Goal: Task Accomplishment & Management: Manage account settings

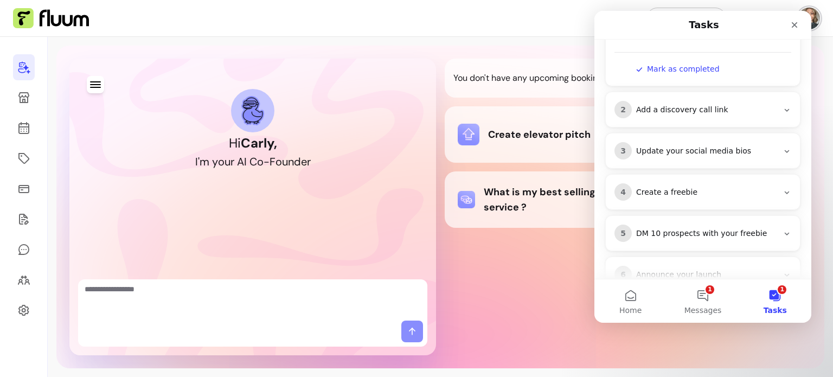
scroll to position [198, 0]
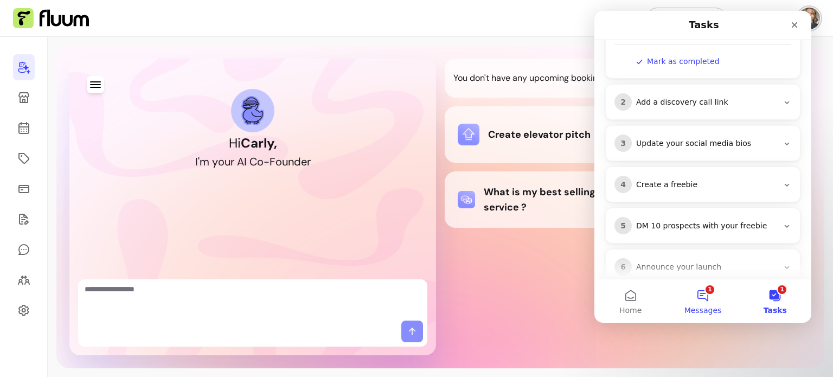
click at [707, 296] on button "1 Messages" at bounding box center [702, 300] width 72 height 43
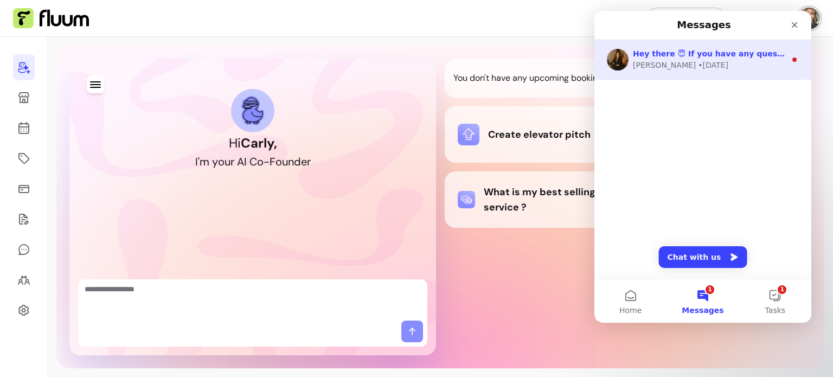
click at [734, 58] on div "Hey there 😇 If you have any question about what you can do with Fluum, I'm here…" at bounding box center [709, 53] width 153 height 11
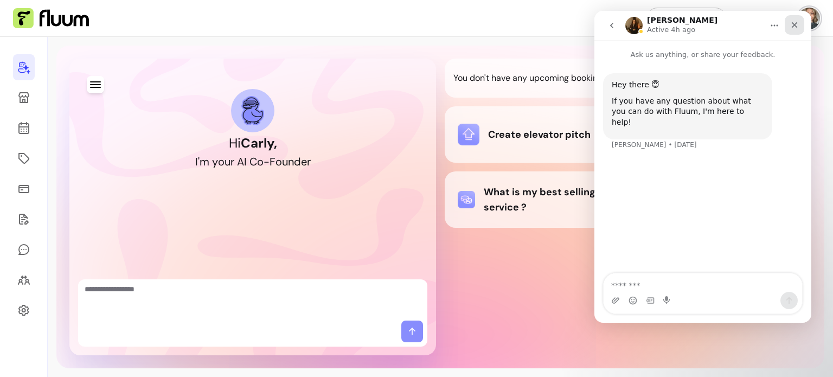
click at [796, 30] on div "Close" at bounding box center [795, 25] width 20 height 20
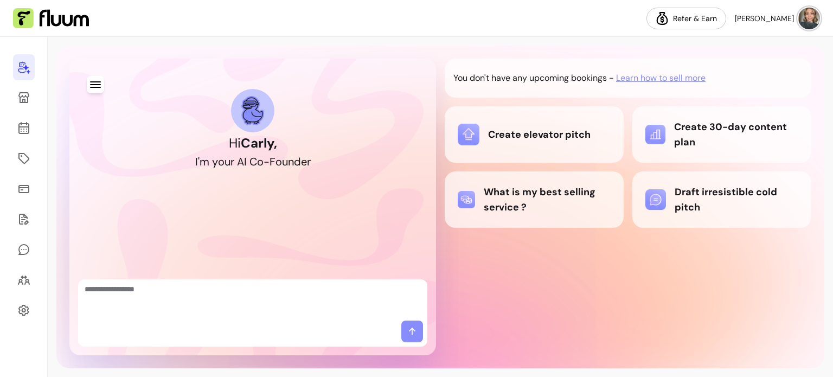
scroll to position [0, 0]
click at [18, 280] on icon at bounding box center [23, 279] width 13 height 13
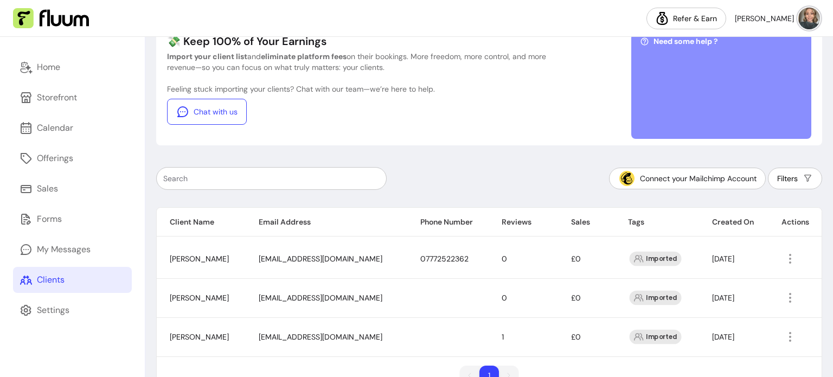
scroll to position [77, 0]
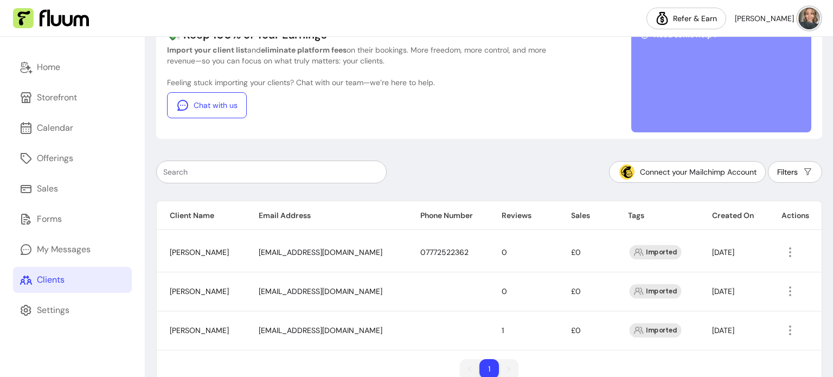
click at [407, 331] on td at bounding box center [447, 330] width 81 height 39
click at [782, 339] on td at bounding box center [794, 330] width 53 height 39
click at [790, 331] on icon "button" at bounding box center [790, 330] width 12 height 12
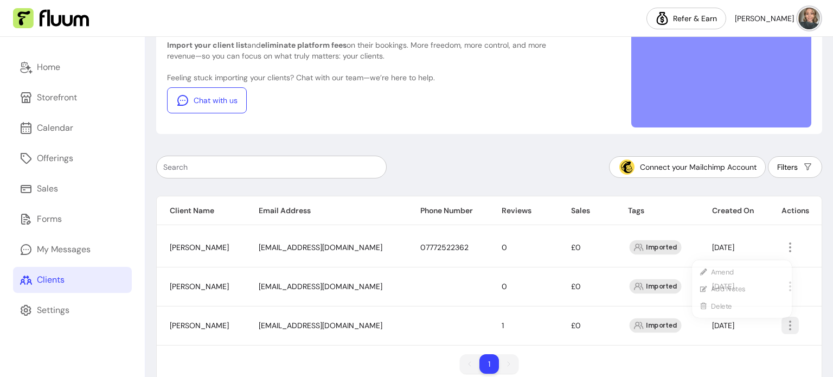
scroll to position [82, 0]
click at [788, 328] on icon "button" at bounding box center [846, 339] width 178 height 150
click at [760, 263] on span "Amend" at bounding box center [747, 262] width 79 height 11
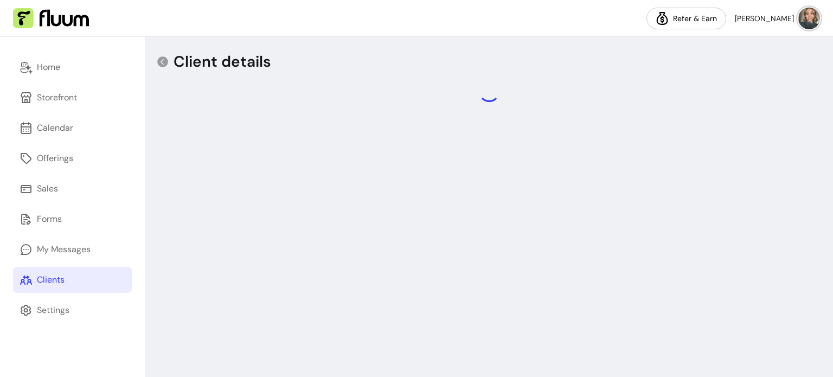
select select "******"
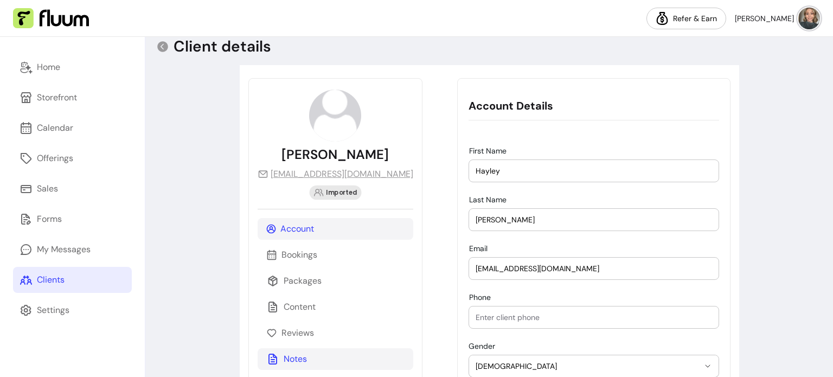
scroll to position [17, 0]
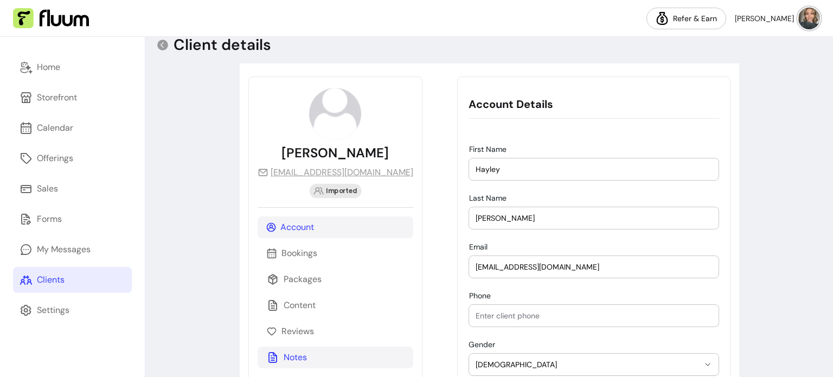
click at [328, 358] on div "Notes" at bounding box center [336, 358] width 156 height 22
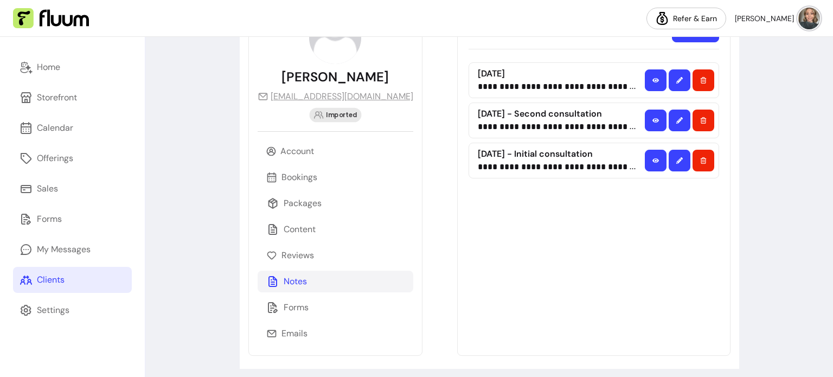
scroll to position [99, 0]
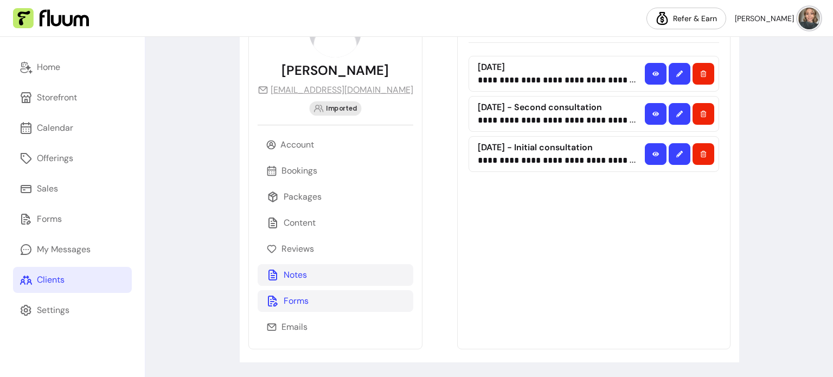
click at [302, 307] on div "Forms" at bounding box center [336, 301] width 156 height 22
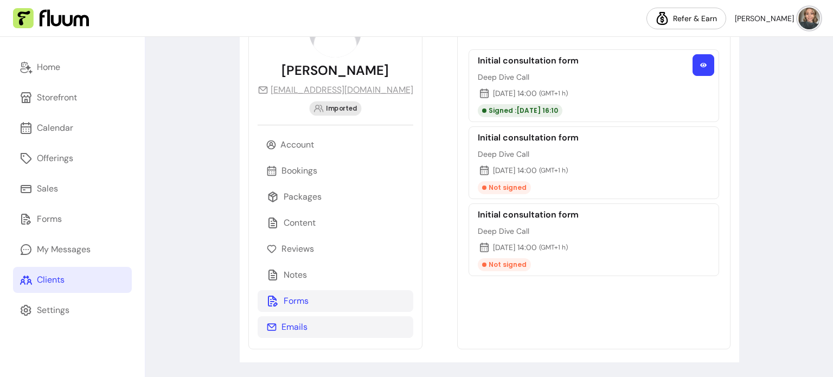
click at [319, 326] on div "Emails" at bounding box center [336, 327] width 156 height 22
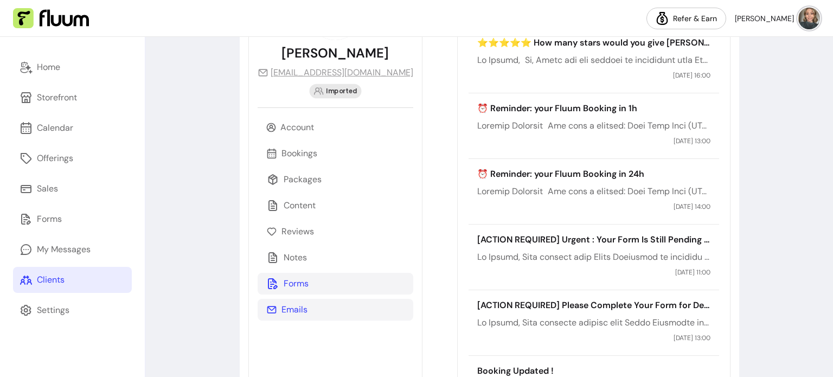
click at [316, 281] on div "Forms" at bounding box center [336, 284] width 156 height 22
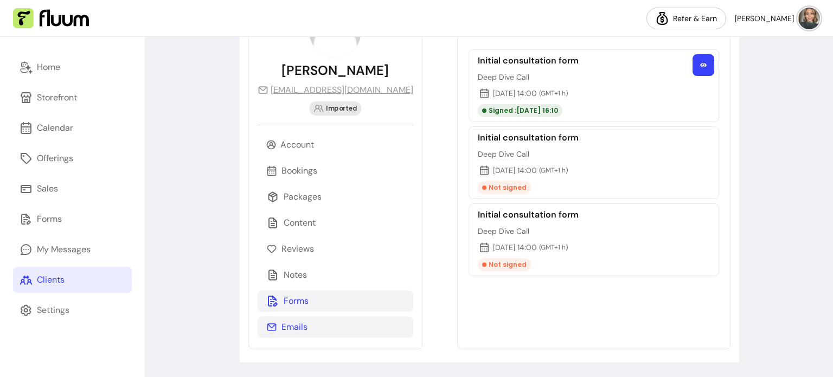
click at [318, 323] on div "Emails" at bounding box center [336, 327] width 156 height 22
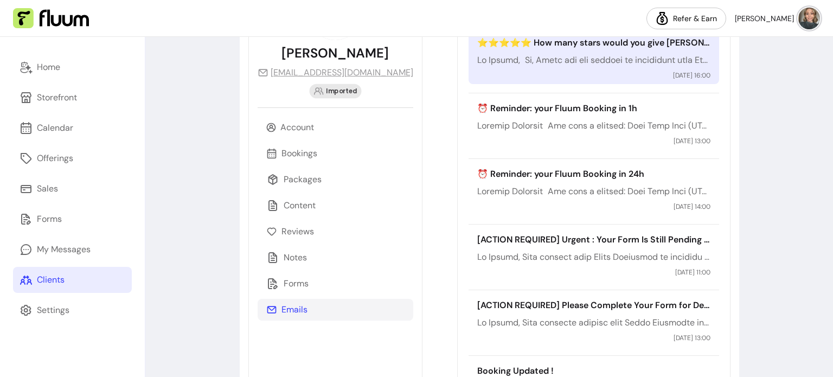
click at [556, 64] on p at bounding box center [593, 60] width 233 height 13
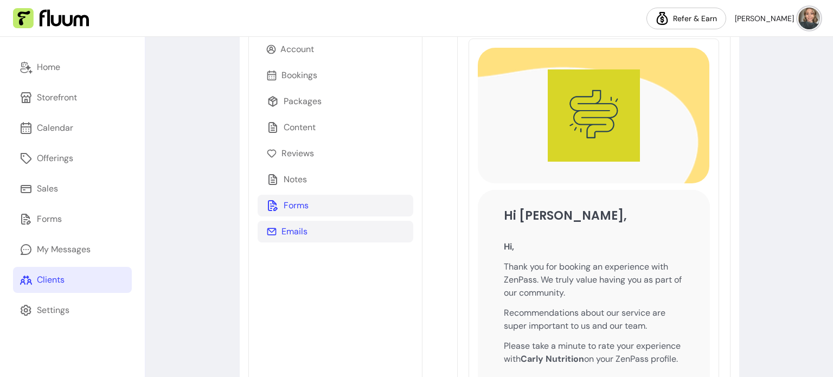
click at [356, 199] on div "Forms" at bounding box center [336, 206] width 156 height 22
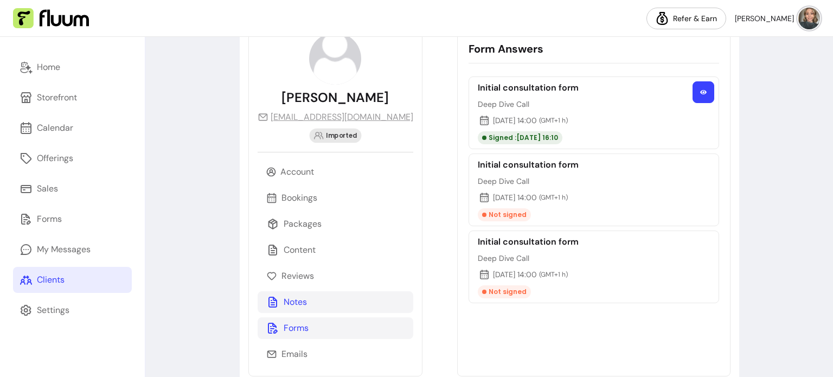
scroll to position [74, 0]
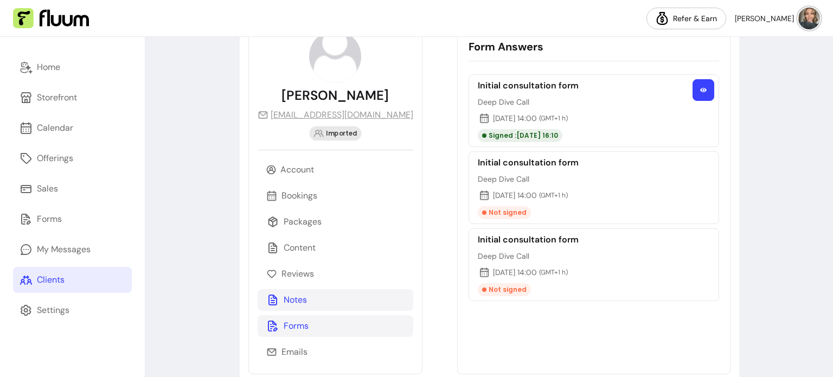
drag, startPoint x: 332, startPoint y: 299, endPoint x: 330, endPoint y: 291, distance: 8.8
click at [332, 299] on div "Notes" at bounding box center [336, 300] width 156 height 22
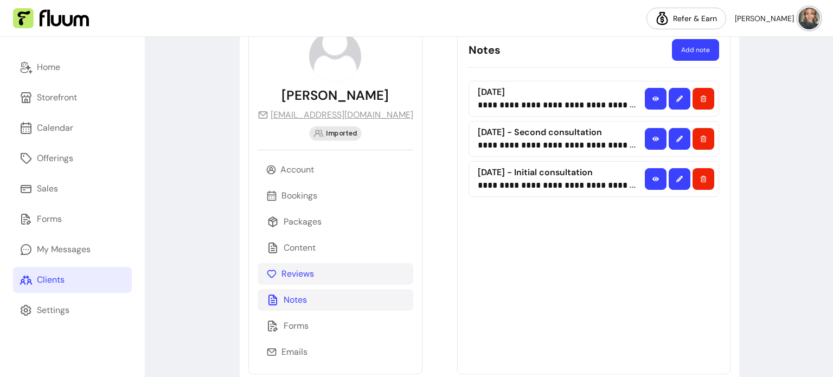
click at [329, 273] on div "Reviews" at bounding box center [336, 274] width 156 height 22
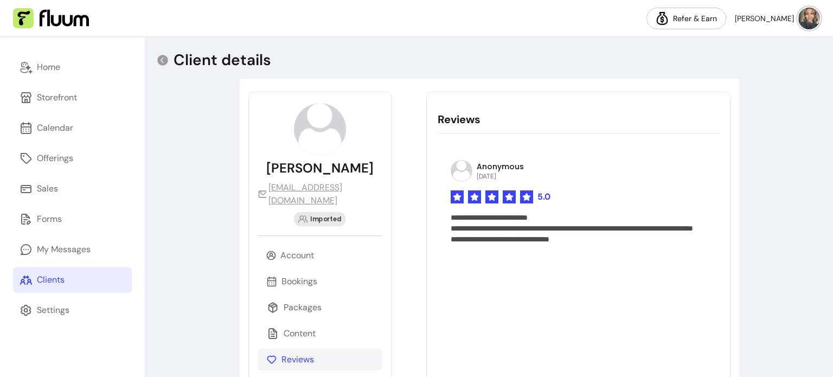
scroll to position [0, 0]
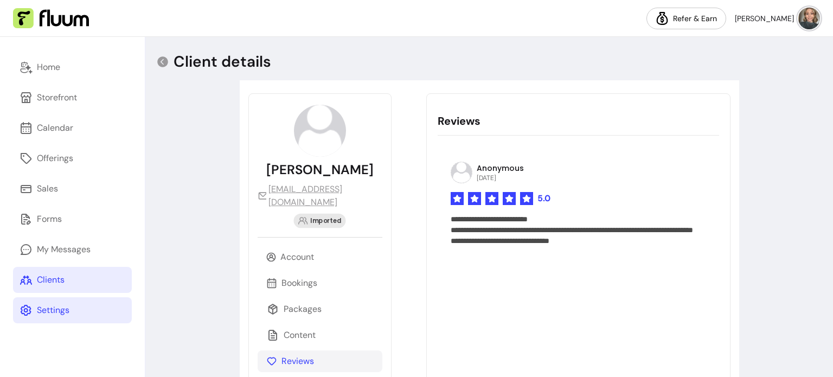
click at [47, 312] on div "Settings" at bounding box center [53, 310] width 33 height 13
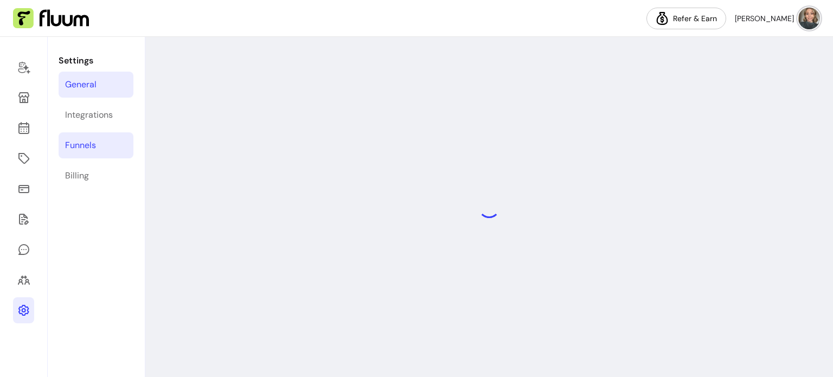
select select "**********"
select select "***"
select select "****"
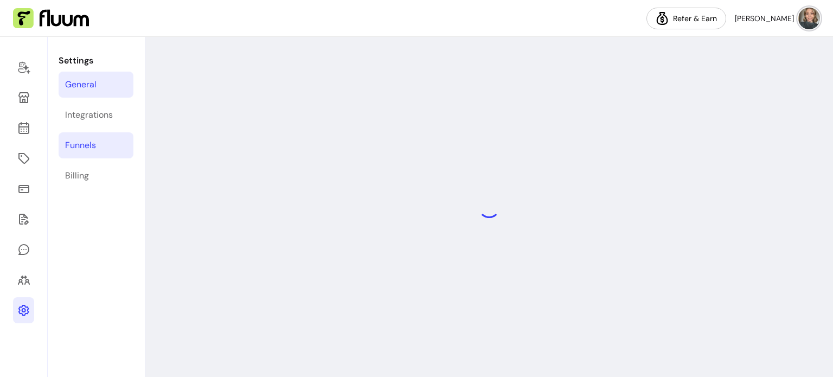
select select "***"
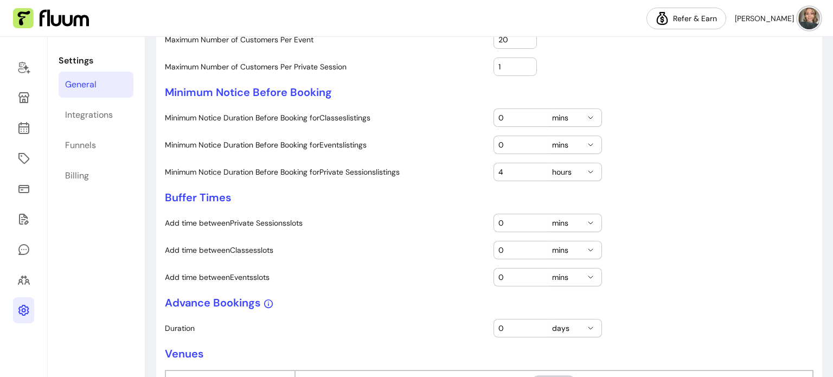
scroll to position [148, 0]
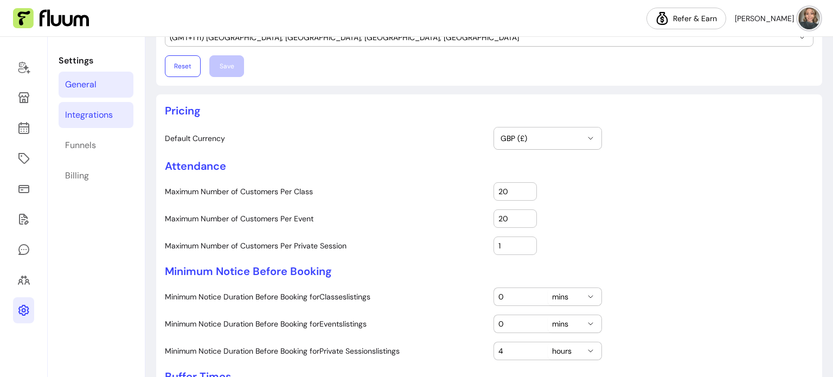
click at [117, 109] on link "Integrations" at bounding box center [96, 115] width 75 height 26
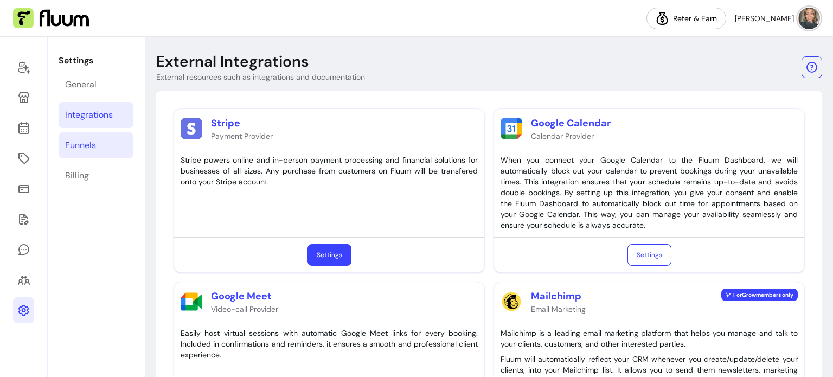
click at [95, 155] on link "Funnels" at bounding box center [96, 145] width 75 height 26
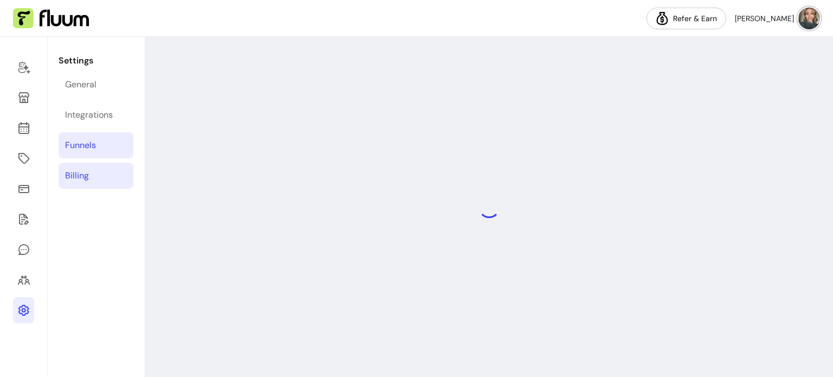
select select "**********"
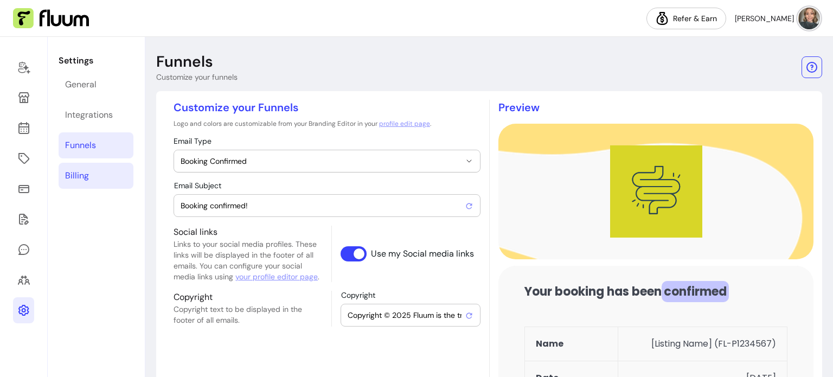
click at [87, 179] on div "Billing" at bounding box center [77, 175] width 24 height 13
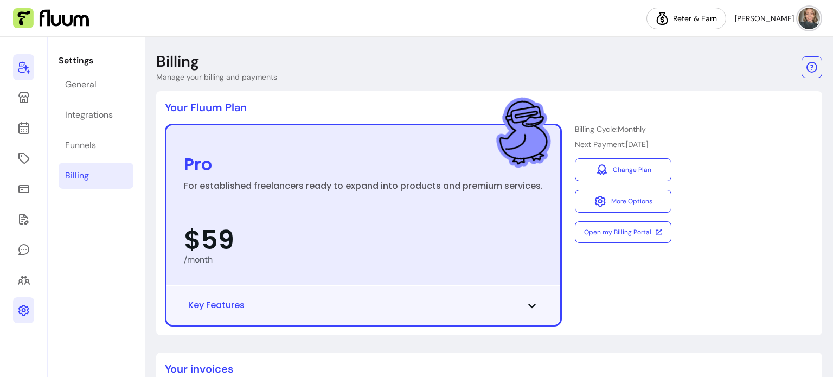
click at [28, 70] on icon at bounding box center [24, 68] width 12 height 12
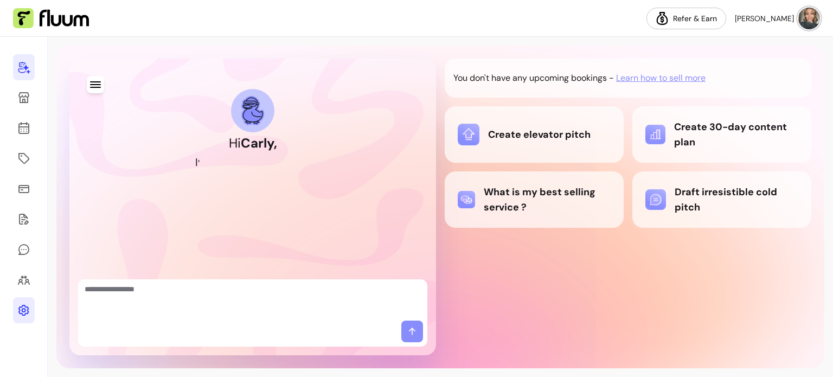
click at [48, 101] on div "Hi [PERSON_NAME] , I ' m y o u r A I C o - F o u n d e r You don't have any upc…" at bounding box center [440, 207] width 785 height 340
click at [27, 96] on icon at bounding box center [23, 97] width 13 height 13
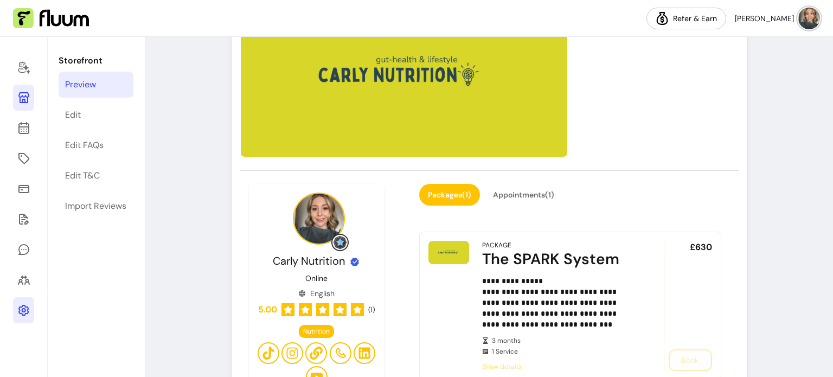
scroll to position [174, 0]
click at [523, 194] on button "Appointments ( 1 )" at bounding box center [523, 195] width 79 height 22
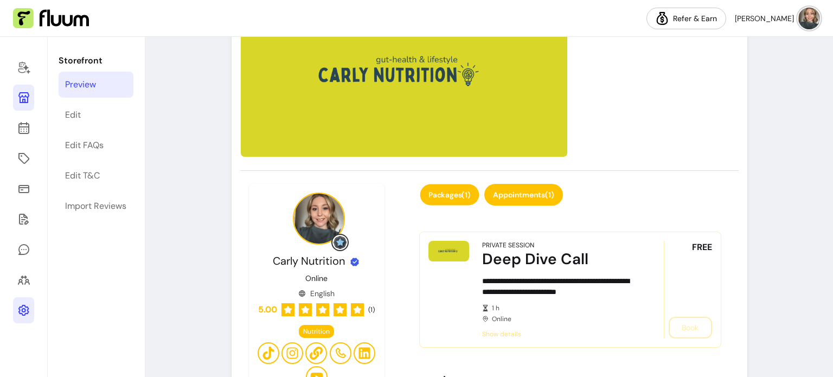
click at [435, 190] on button "Packages ( 1 )" at bounding box center [449, 194] width 59 height 21
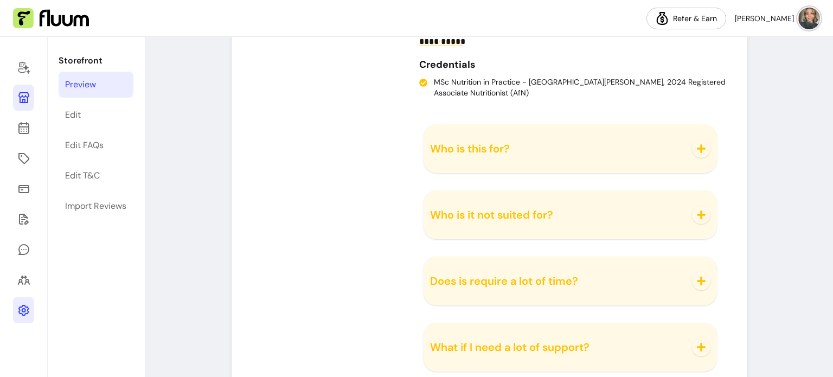
scroll to position [1034, 0]
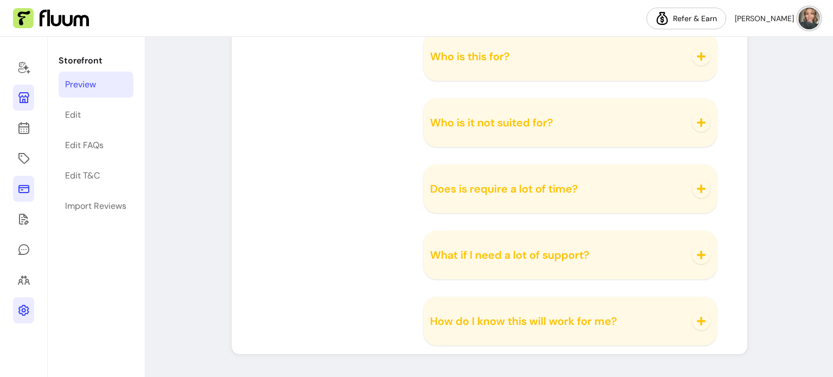
click at [23, 198] on link at bounding box center [23, 189] width 21 height 26
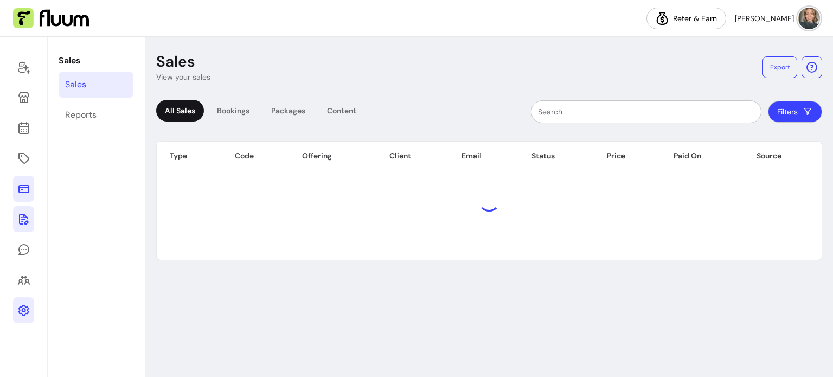
click at [21, 225] on icon at bounding box center [23, 219] width 13 height 13
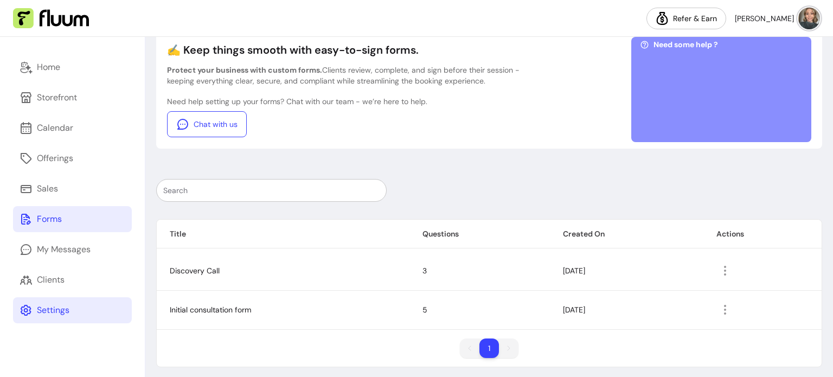
scroll to position [72, 0]
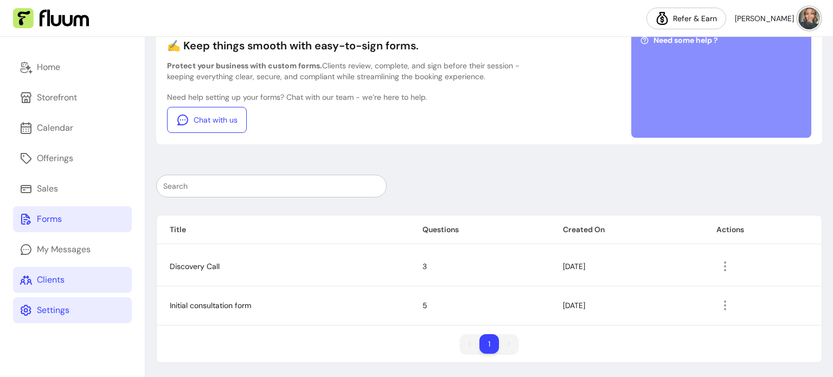
click at [60, 285] on div "Clients" at bounding box center [51, 279] width 28 height 13
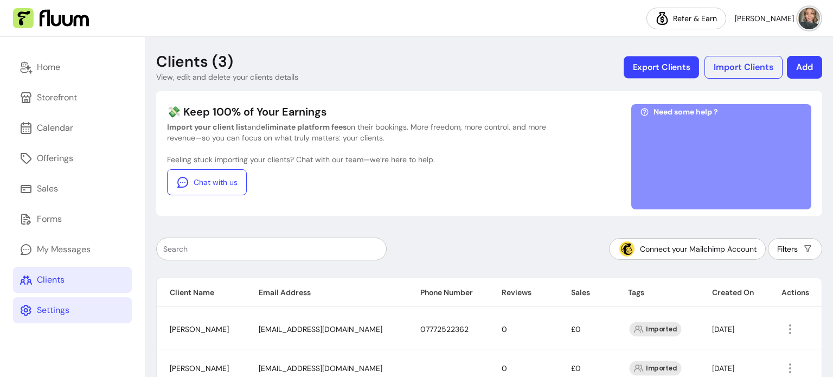
click at [657, 69] on button "Export Clients" at bounding box center [661, 67] width 75 height 22
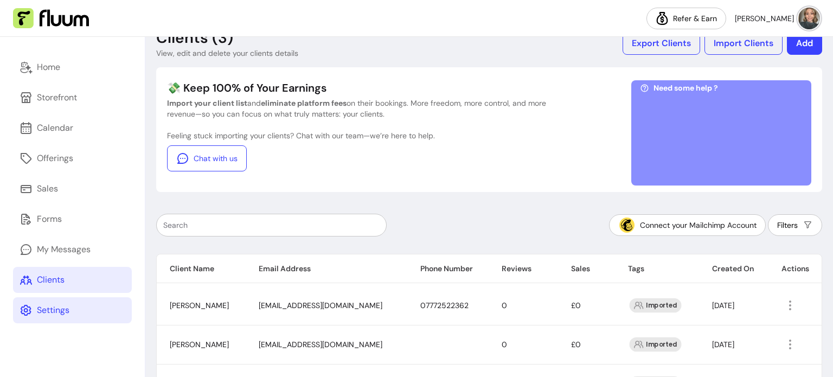
scroll to position [34, 0]
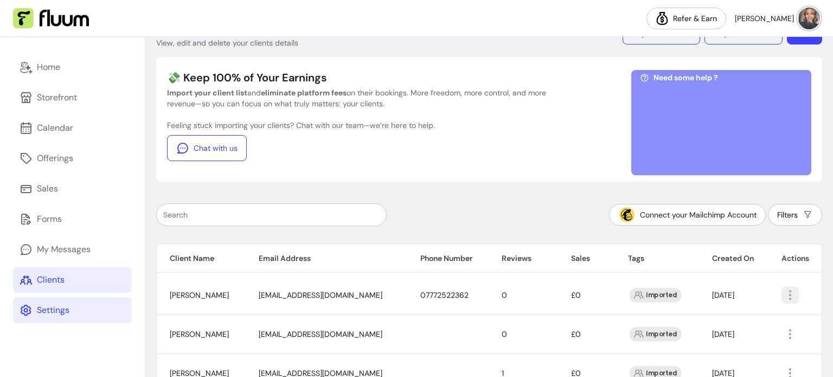
click at [788, 298] on icon "button" at bounding box center [790, 294] width 13 height 13
click at [731, 354] on span "Delete" at bounding box center [747, 356] width 79 height 11
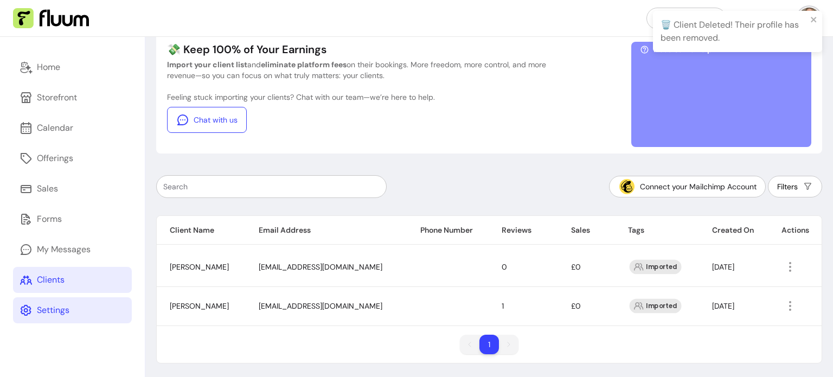
scroll to position [63, 0]
click at [788, 305] on icon "button" at bounding box center [790, 305] width 12 height 12
click at [408, 302] on td at bounding box center [447, 305] width 81 height 39
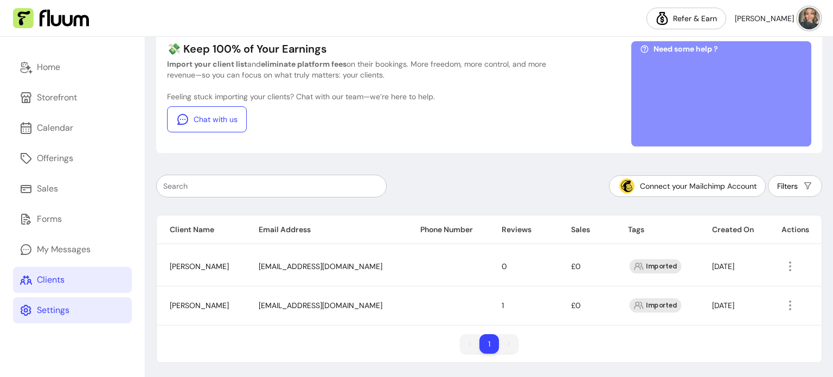
click at [408, 302] on td at bounding box center [447, 305] width 81 height 39
click at [791, 307] on icon "button" at bounding box center [790, 305] width 12 height 12
click at [751, 249] on li "Amend" at bounding box center [742, 242] width 100 height 17
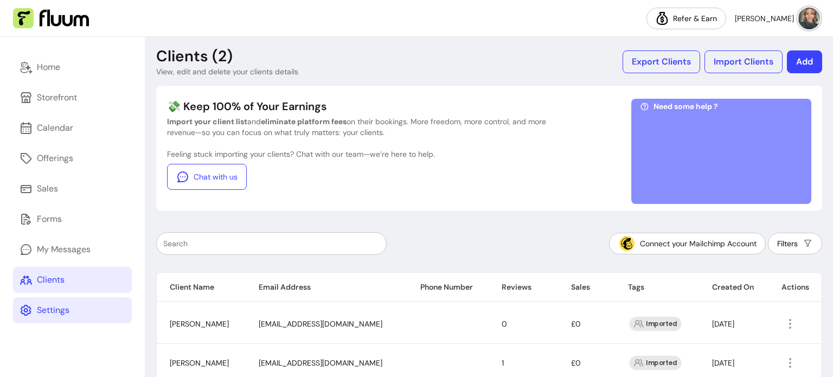
select select "******"
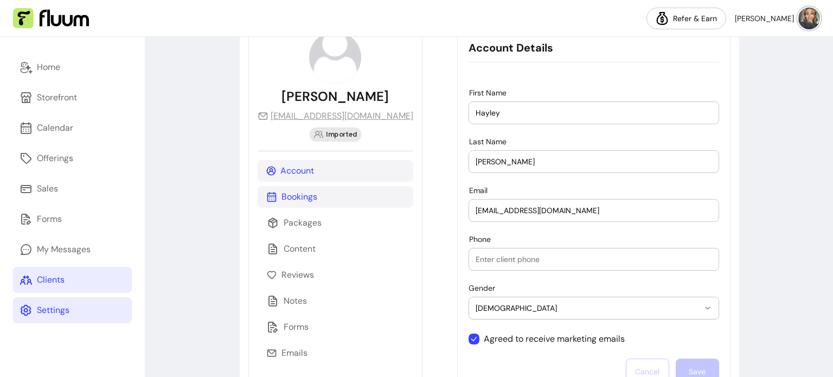
scroll to position [78, 0]
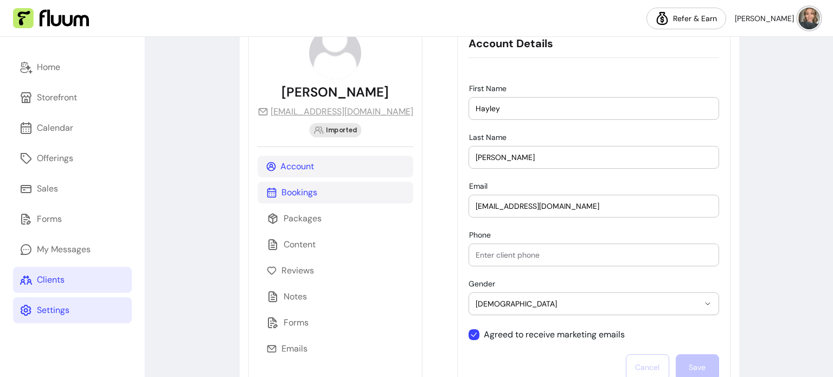
click at [330, 197] on div "Bookings" at bounding box center [336, 193] width 156 height 22
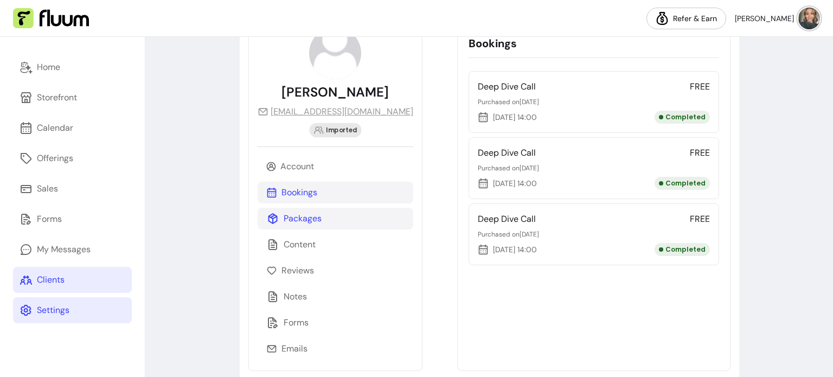
click at [326, 223] on div "Packages" at bounding box center [336, 219] width 156 height 22
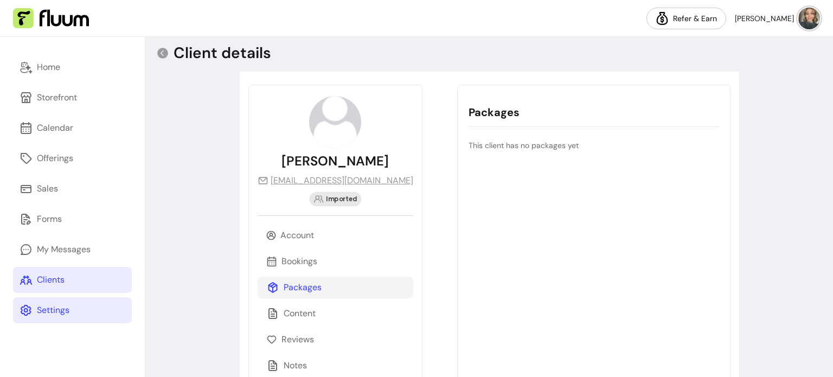
scroll to position [17, 0]
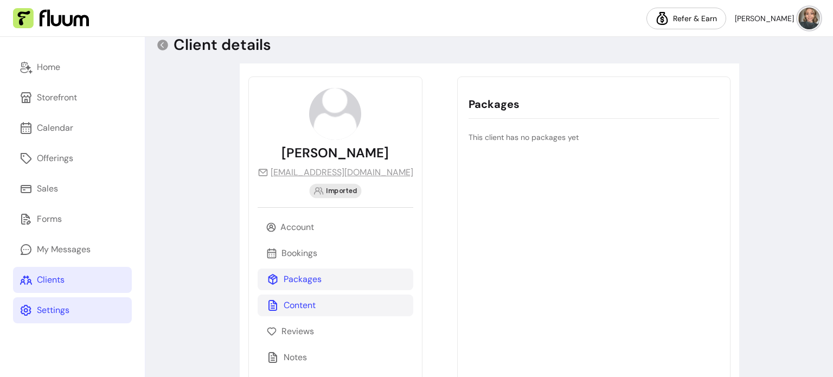
click at [328, 302] on div "Content" at bounding box center [336, 305] width 156 height 22
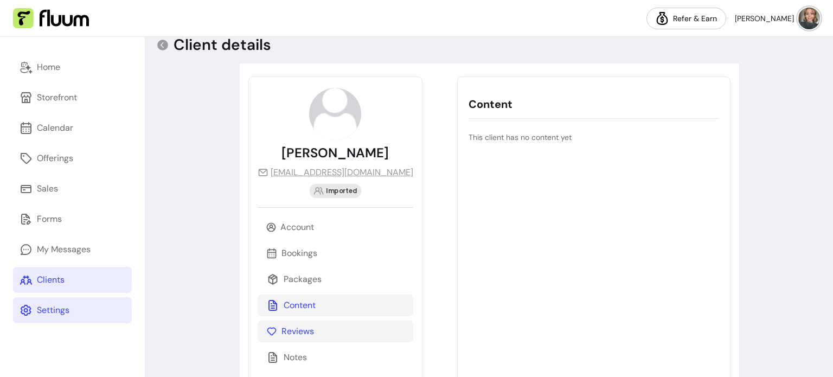
click at [311, 321] on div "Reviews" at bounding box center [336, 331] width 156 height 22
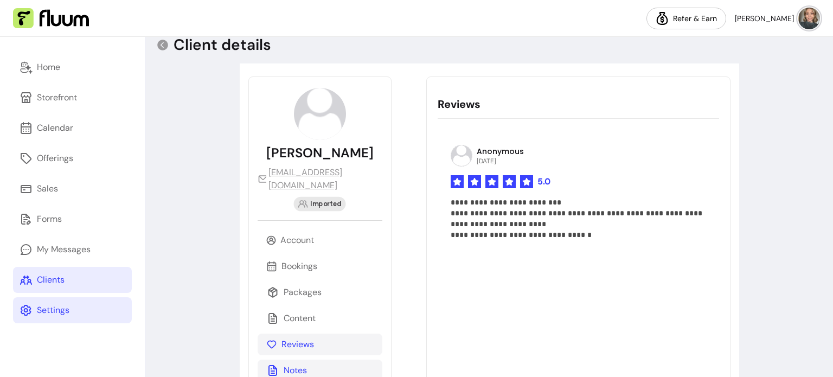
click at [313, 360] on div "Notes" at bounding box center [320, 371] width 125 height 22
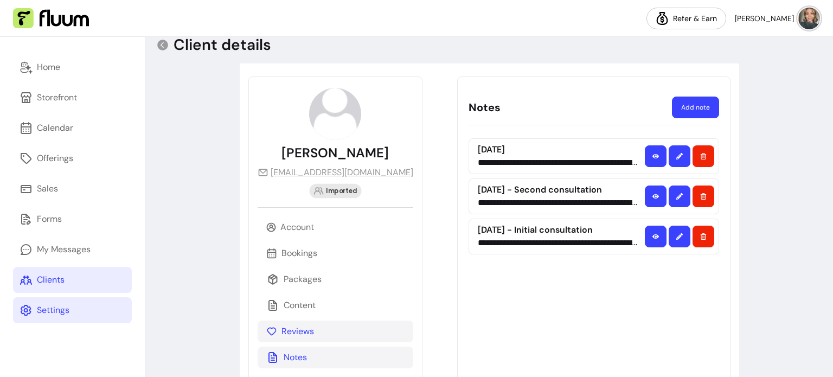
click at [319, 320] on div "Reviews" at bounding box center [336, 331] width 156 height 22
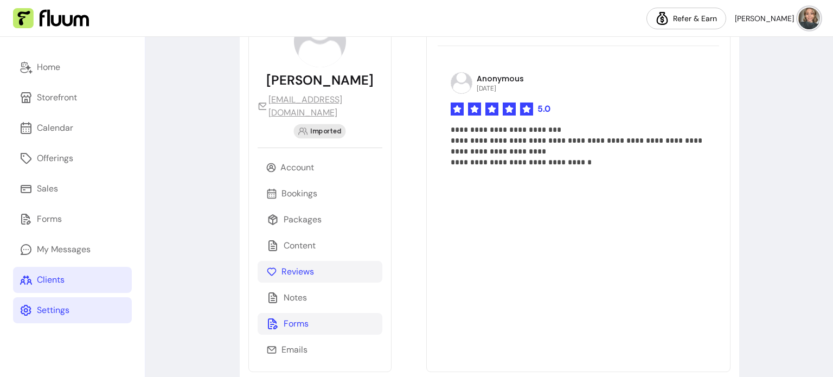
scroll to position [97, 0]
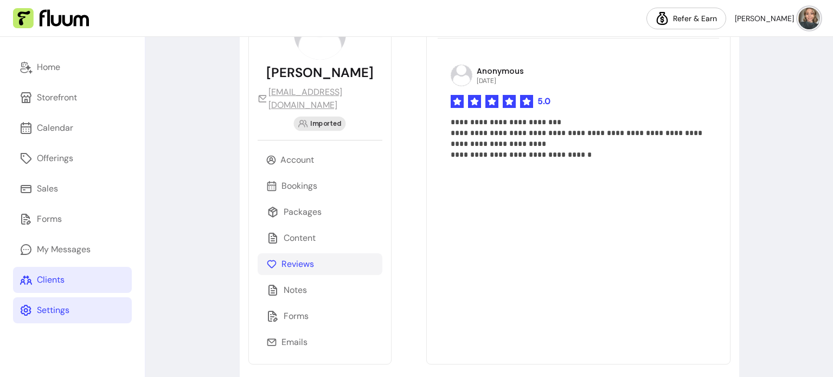
click at [312, 291] on div "Account Bookings Packages Content Reviews Notes Forms Emails" at bounding box center [320, 251] width 125 height 204
click at [316, 282] on div "Notes" at bounding box center [320, 290] width 125 height 22
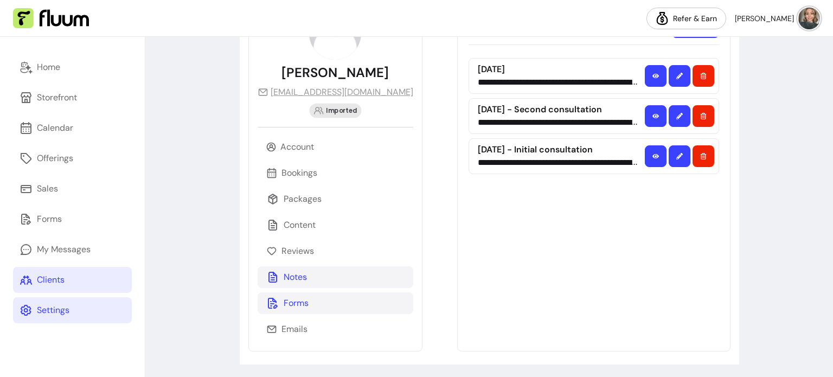
click at [313, 305] on div "Forms" at bounding box center [336, 303] width 156 height 22
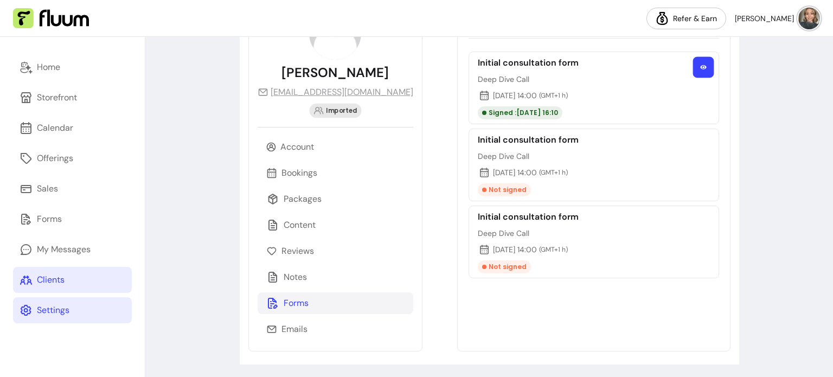
click at [701, 63] on button "button" at bounding box center [703, 67] width 21 height 21
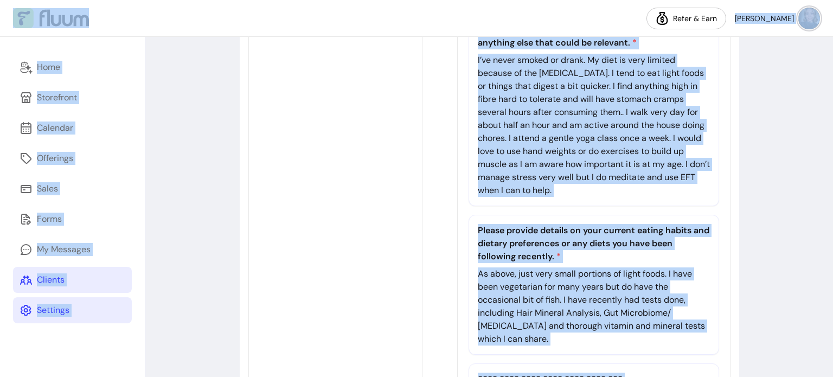
scroll to position [0, 0]
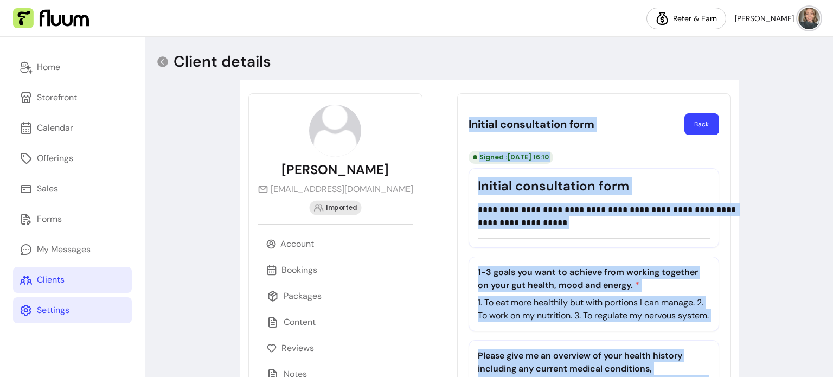
drag, startPoint x: 481, startPoint y: 318, endPoint x: 437, endPoint y: 119, distance: 203.3
copy div "**********"
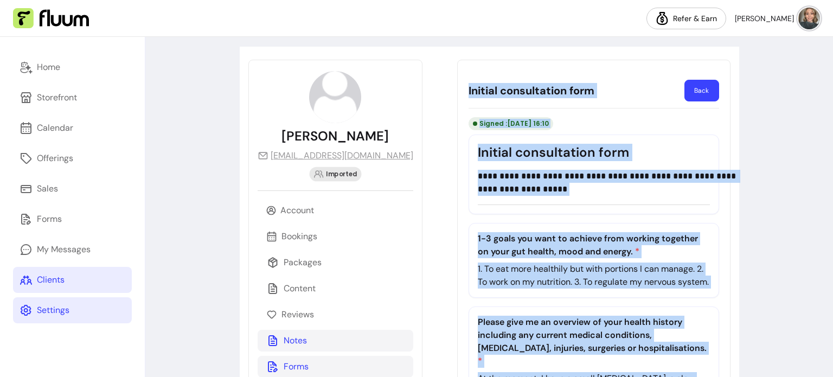
scroll to position [39, 0]
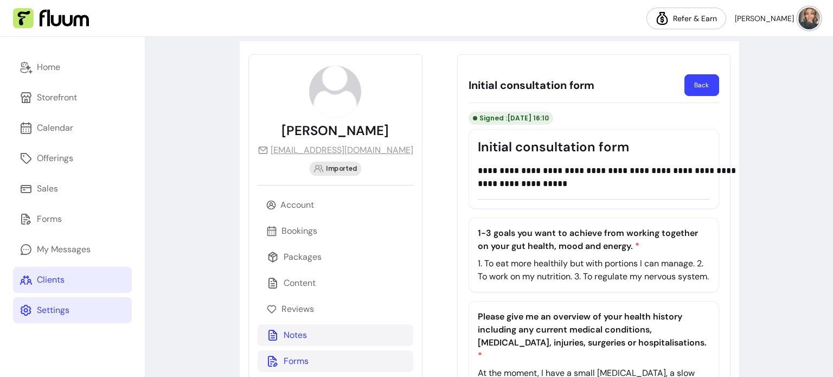
click at [320, 331] on div "Notes" at bounding box center [336, 335] width 156 height 22
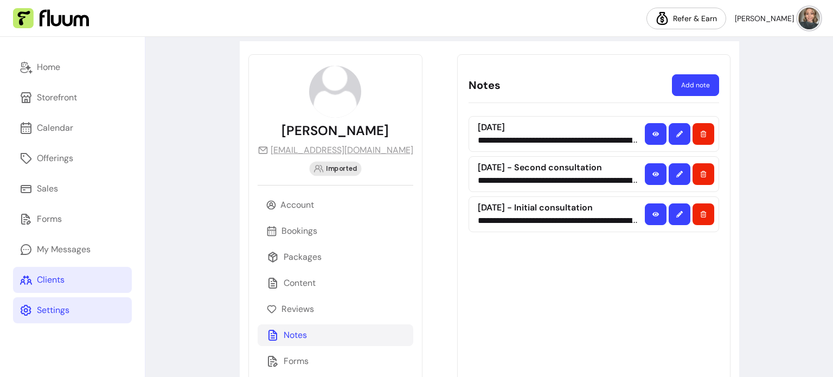
click at [651, 215] on button "button" at bounding box center [656, 214] width 22 height 22
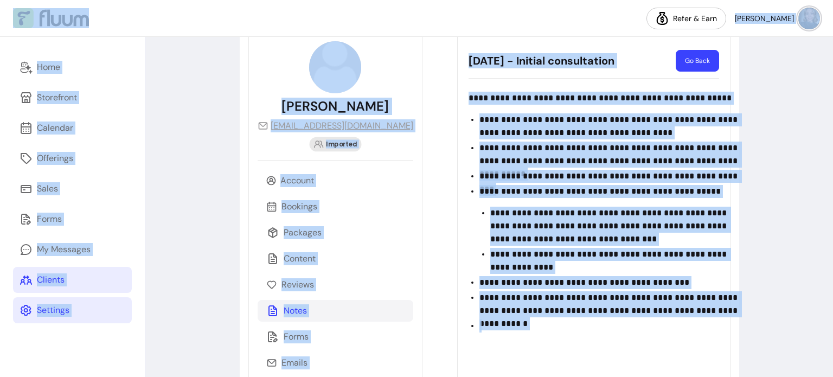
scroll to position [0, 0]
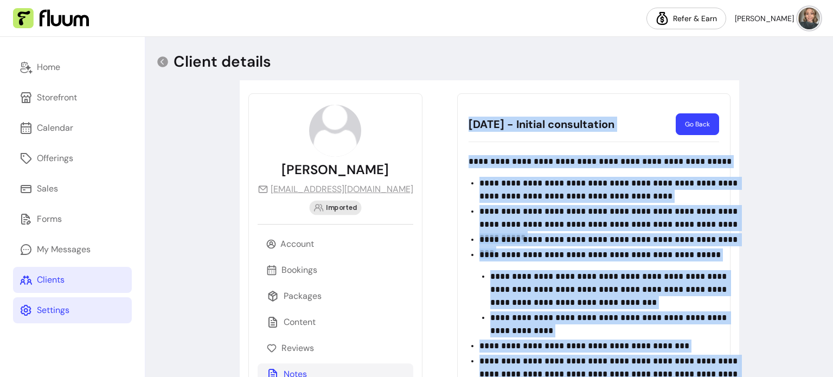
drag, startPoint x: 456, startPoint y: 268, endPoint x: 440, endPoint y: 112, distance: 156.4
click at [457, 112] on div "**********" at bounding box center [593, 270] width 273 height 355
copy div "**********"
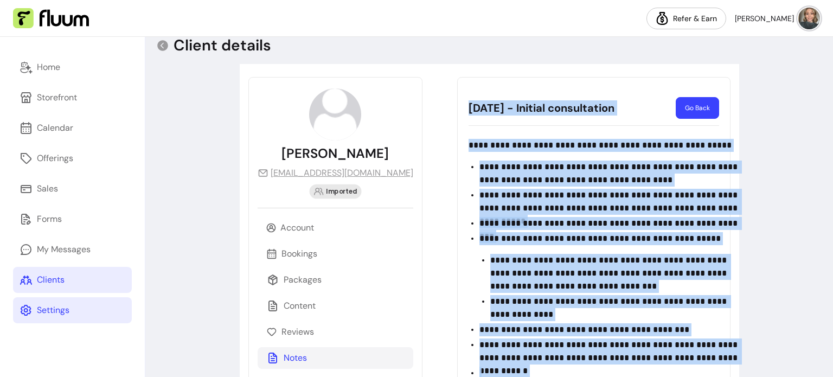
scroll to position [17, 0]
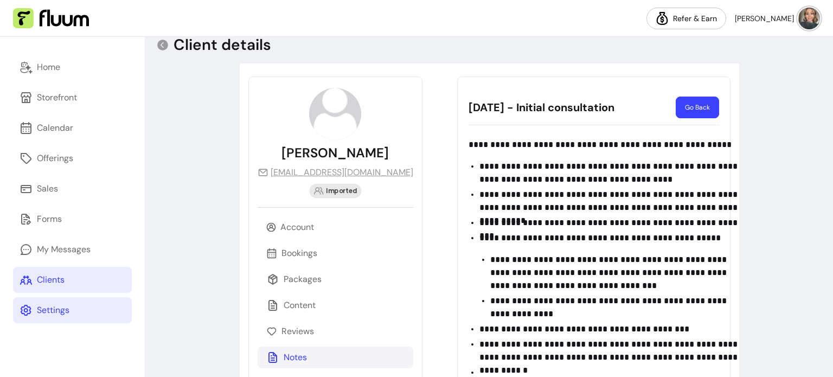
click at [310, 364] on div "Notes" at bounding box center [336, 358] width 156 height 22
click at [158, 47] on icon at bounding box center [162, 45] width 11 height 11
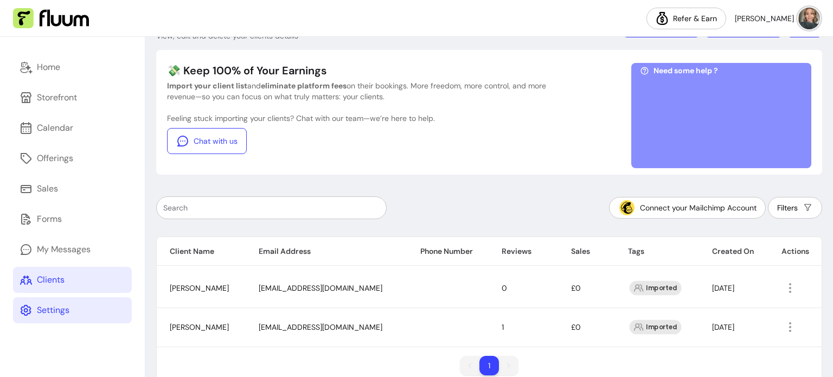
scroll to position [41, 0]
click at [790, 331] on icon "button" at bounding box center [790, 326] width 13 height 13
click at [748, 264] on span "Amend" at bounding box center [747, 264] width 79 height 11
select select "******"
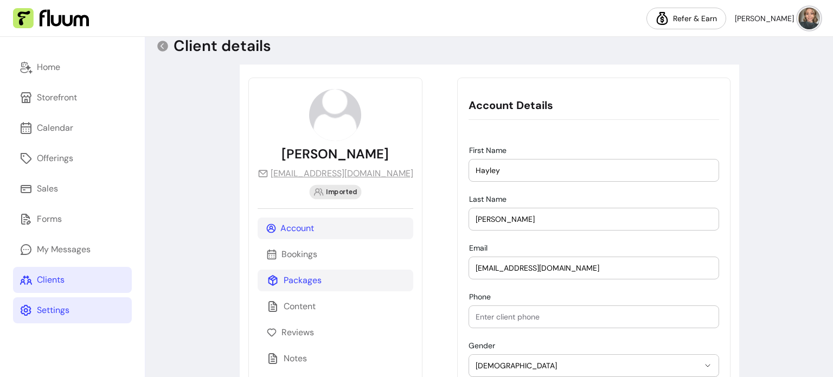
scroll to position [17, 0]
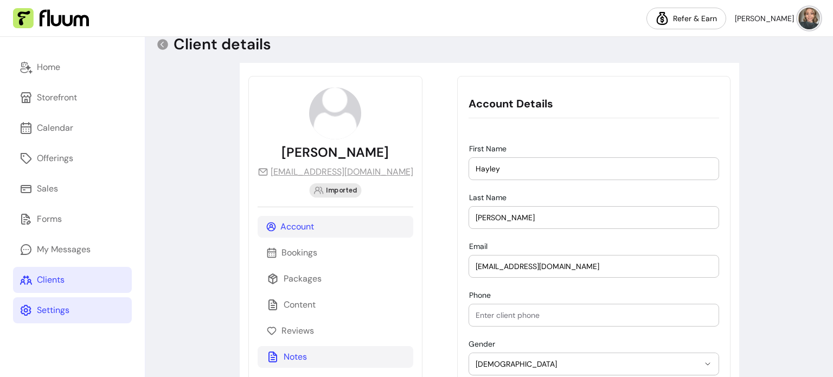
click at [306, 355] on p "Notes" at bounding box center [295, 356] width 23 height 13
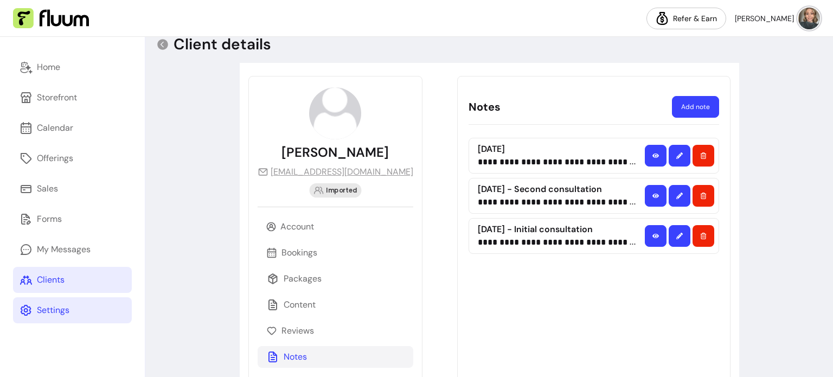
click at [652, 195] on icon "button" at bounding box center [655, 196] width 7 height 7
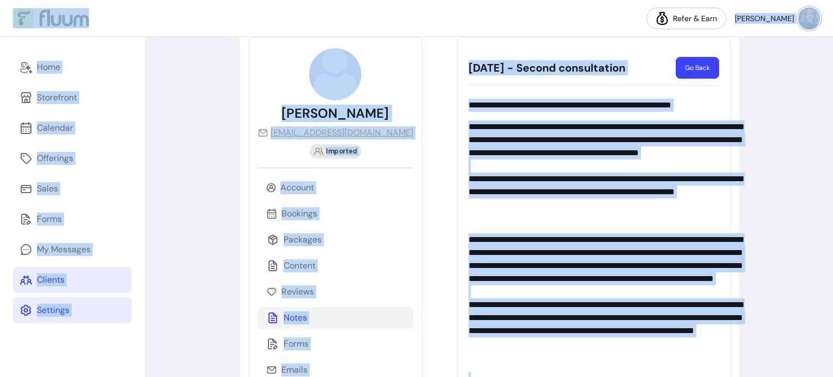
scroll to position [0, 0]
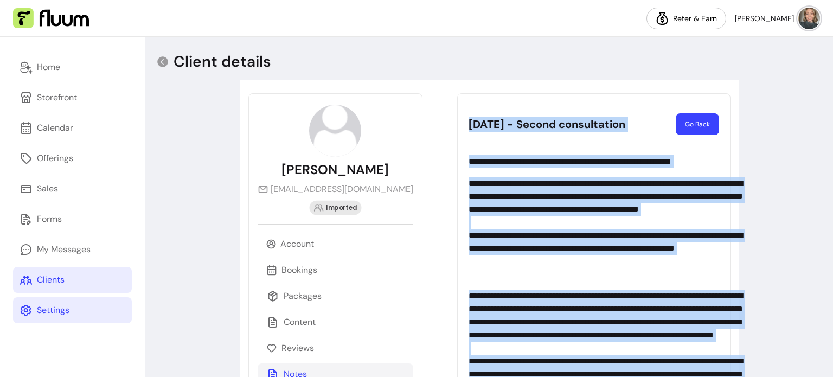
drag, startPoint x: 486, startPoint y: 328, endPoint x: 439, endPoint y: 116, distance: 217.6
click at [457, 116] on div "**********" at bounding box center [593, 345] width 273 height 505
copy div "**********"
click at [704, 125] on button "Go Back" at bounding box center [697, 124] width 43 height 22
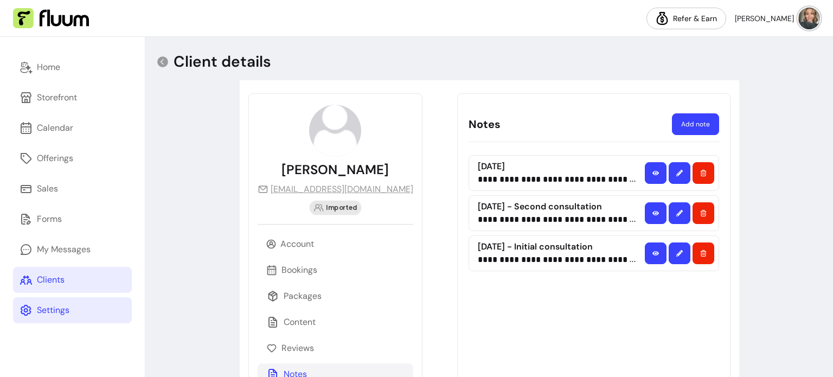
click at [645, 170] on div at bounding box center [679, 173] width 69 height 22
click at [651, 175] on button "button" at bounding box center [655, 173] width 21 height 21
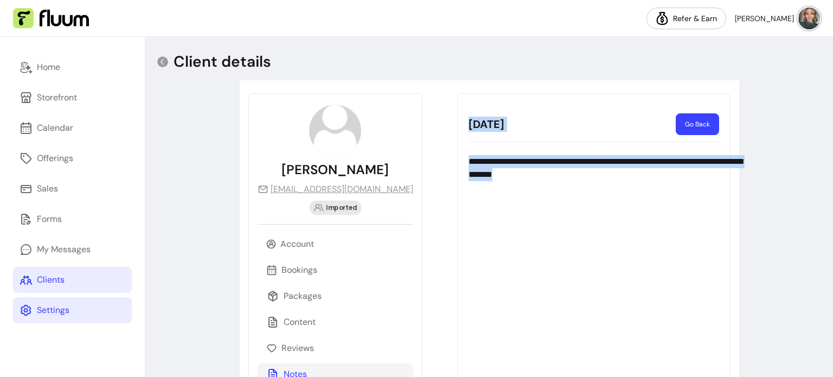
drag, startPoint x: 569, startPoint y: 180, endPoint x: 427, endPoint y: 123, distance: 153.8
click at [457, 123] on div "**********" at bounding box center [593, 270] width 273 height 355
copy div "**********"
click at [703, 121] on button "Go Back" at bounding box center [697, 124] width 43 height 22
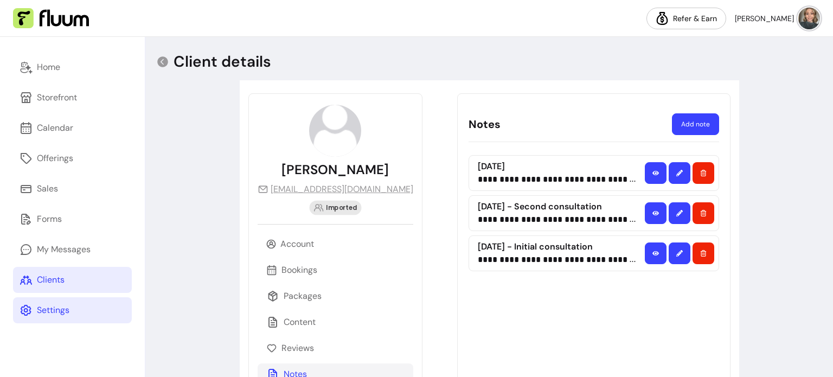
click at [823, 17] on nav "Refer & Earn [PERSON_NAME]" at bounding box center [416, 18] width 833 height 37
click at [816, 21] on img at bounding box center [809, 19] width 22 height 22
click at [36, 20] on img at bounding box center [51, 18] width 76 height 21
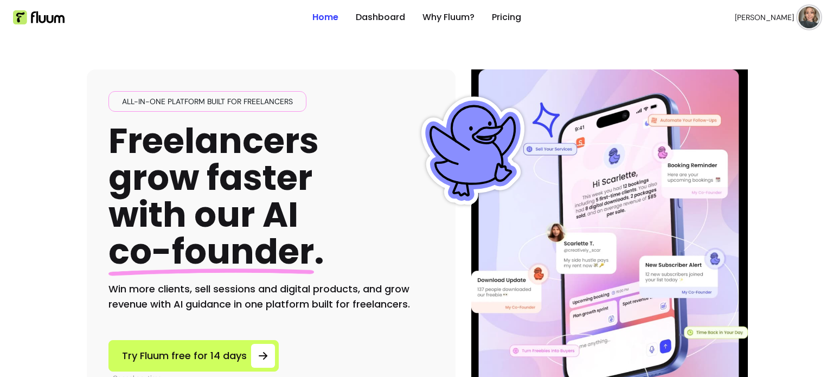
click at [811, 17] on img at bounding box center [809, 18] width 22 height 22
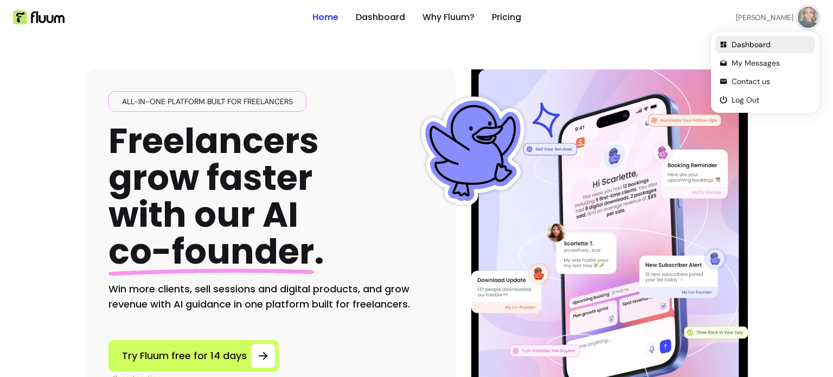
click at [761, 44] on span "Dashboard" at bounding box center [771, 44] width 79 height 11
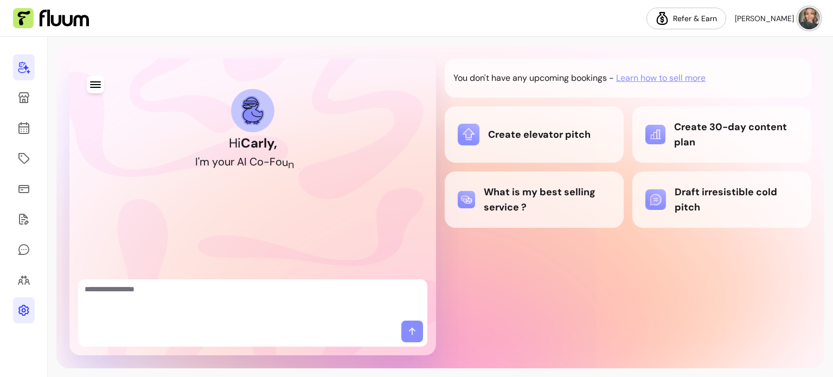
click at [16, 312] on link at bounding box center [24, 310] width 22 height 26
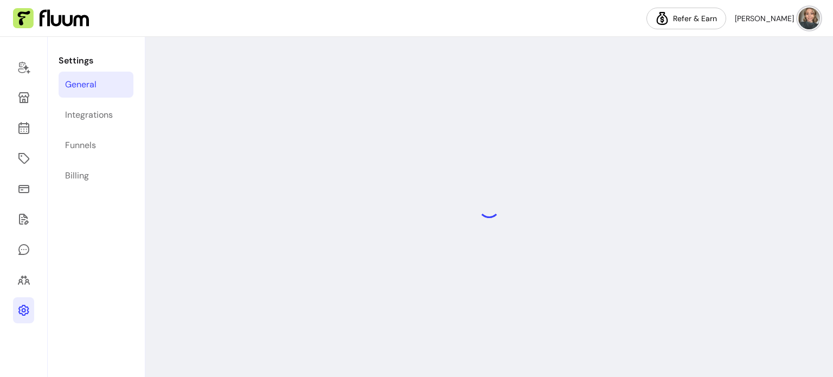
select select "**********"
select select "***"
select select "****"
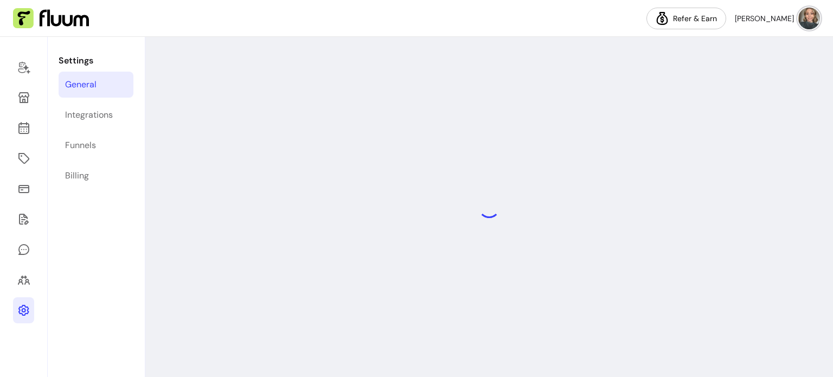
select select "***"
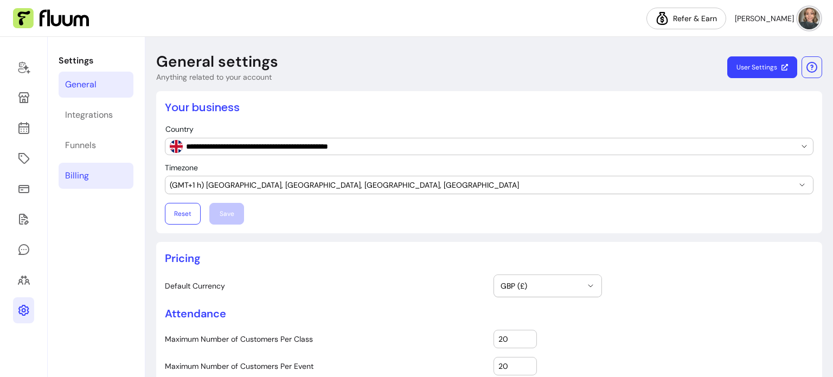
click at [83, 175] on div "Billing" at bounding box center [77, 175] width 24 height 13
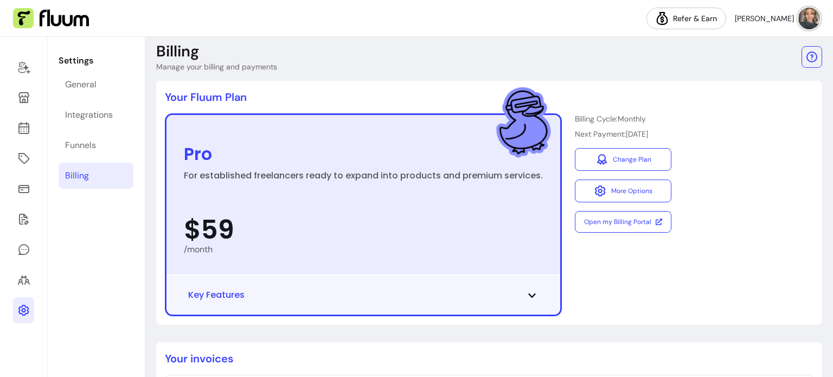
scroll to position [11, 0]
click at [641, 190] on button "More Options" at bounding box center [623, 190] width 97 height 23
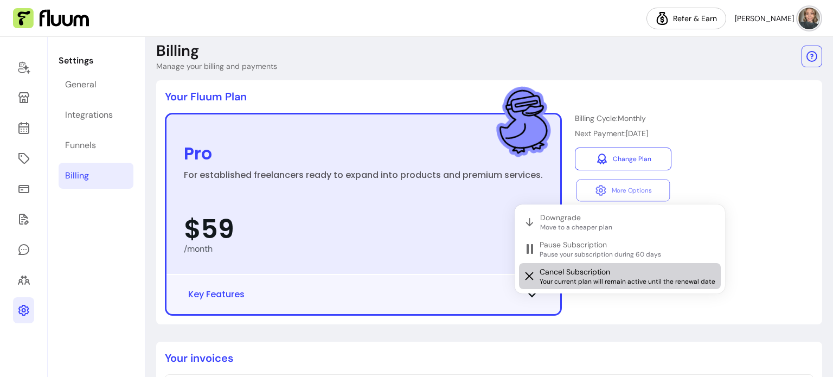
click at [576, 285] on span "Your current plan will remain active until the renewal date" at bounding box center [628, 281] width 177 height 9
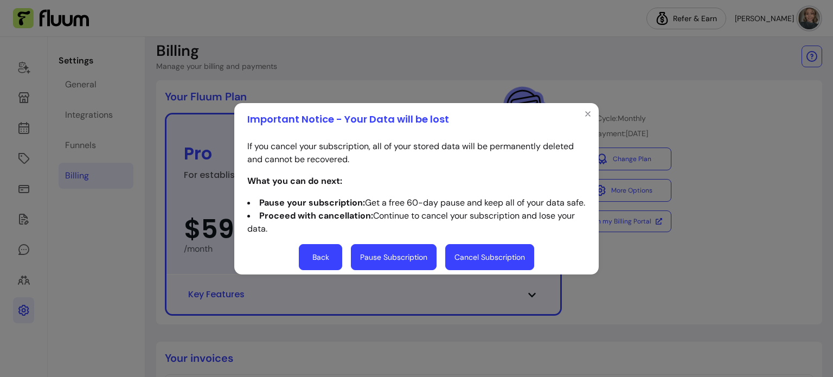
click at [493, 259] on button "Cancel Subscription" at bounding box center [489, 257] width 89 height 26
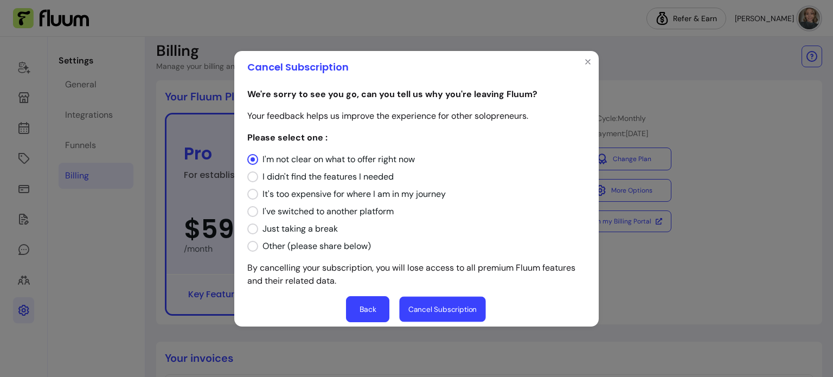
click at [437, 303] on button "Cancel Subscription" at bounding box center [442, 308] width 86 height 25
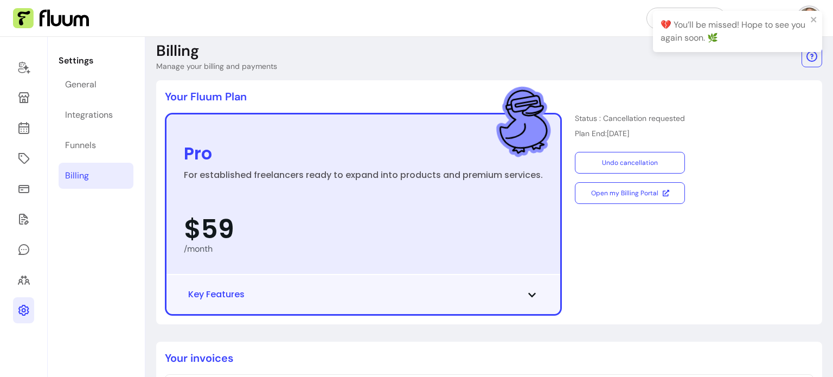
click at [42, 12] on img at bounding box center [51, 18] width 76 height 21
